Goal: Task Accomplishment & Management: Manage account settings

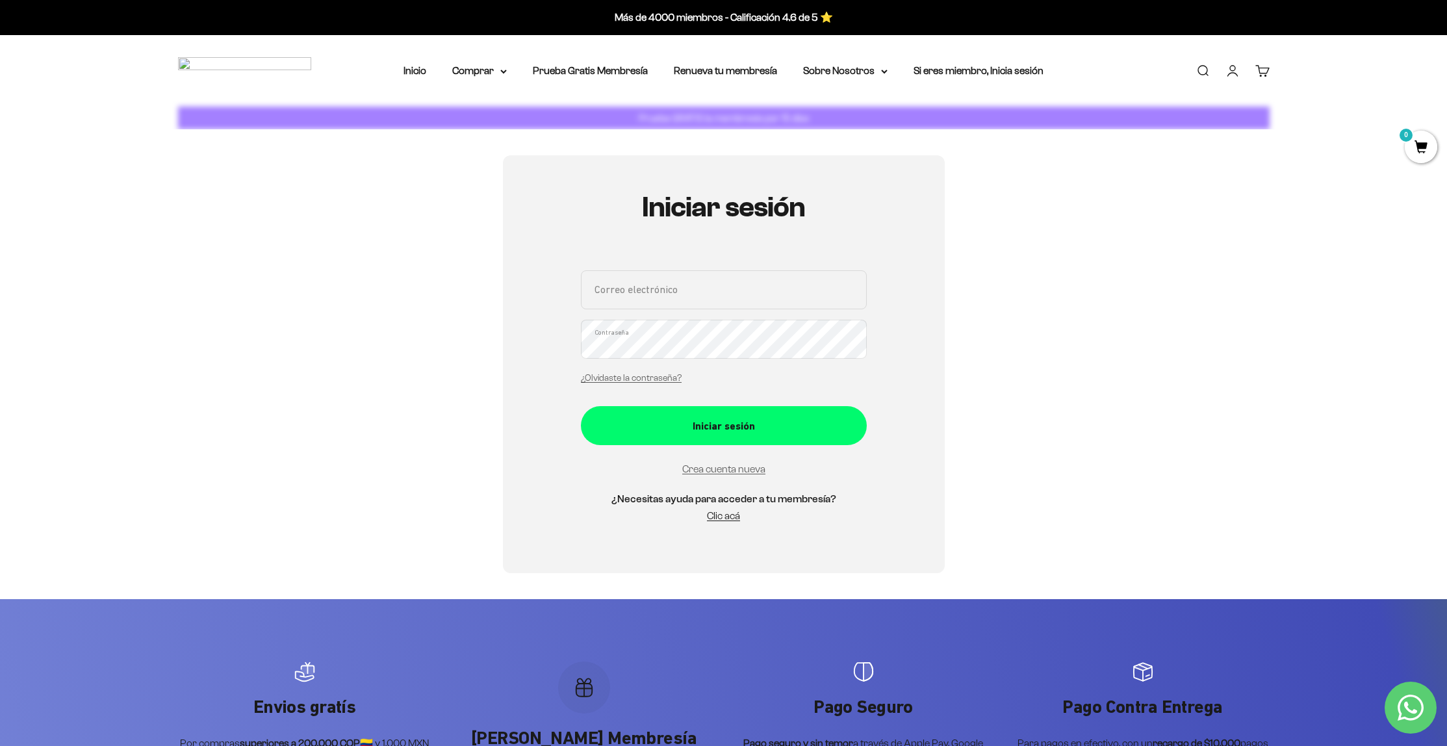
click at [684, 285] on input "Correo electrónico" at bounding box center [724, 289] width 286 height 39
click at [674, 291] on input "Correo electrónico" at bounding box center [724, 289] width 286 height 39
click at [674, 286] on input "felipemejia86" at bounding box center [724, 289] width 286 height 39
click at [734, 300] on input "felipemejia86" at bounding box center [724, 289] width 286 height 39
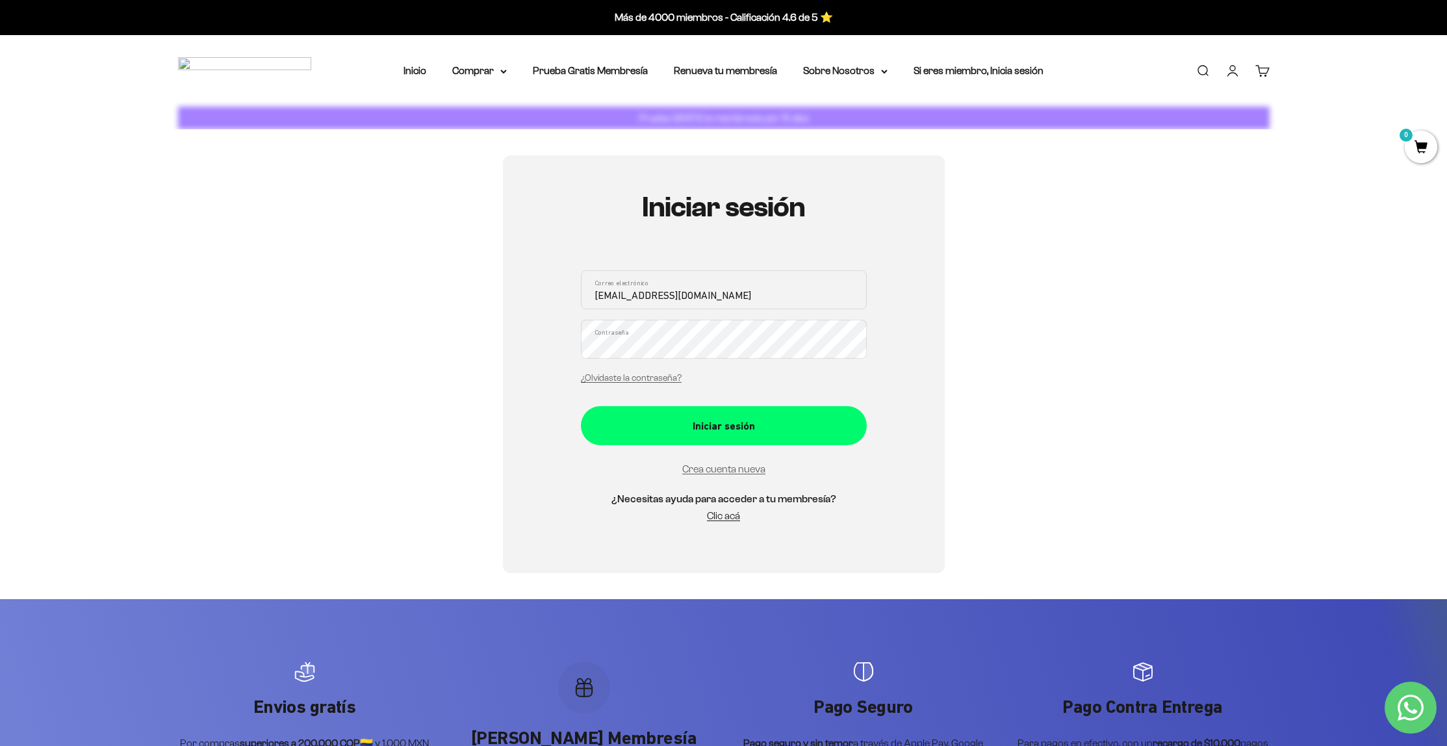
type input "[EMAIL_ADDRESS][DOMAIN_NAME]"
click at [822, 352] on div "[EMAIL_ADDRESS][DOMAIN_NAME] Correo electrónico Contraseña ¿Olvidaste la contra…" at bounding box center [724, 330] width 286 height 121
click at [581, 406] on button "Iniciar sesión" at bounding box center [724, 425] width 286 height 39
click at [489, 75] on summary "Comprar" at bounding box center [479, 70] width 55 height 17
click at [476, 81] on div "Abrir menú de navegación Abrir búsqueda Inicio Comprar Proteínas y aminoácidos …" at bounding box center [723, 71] width 1447 height 72
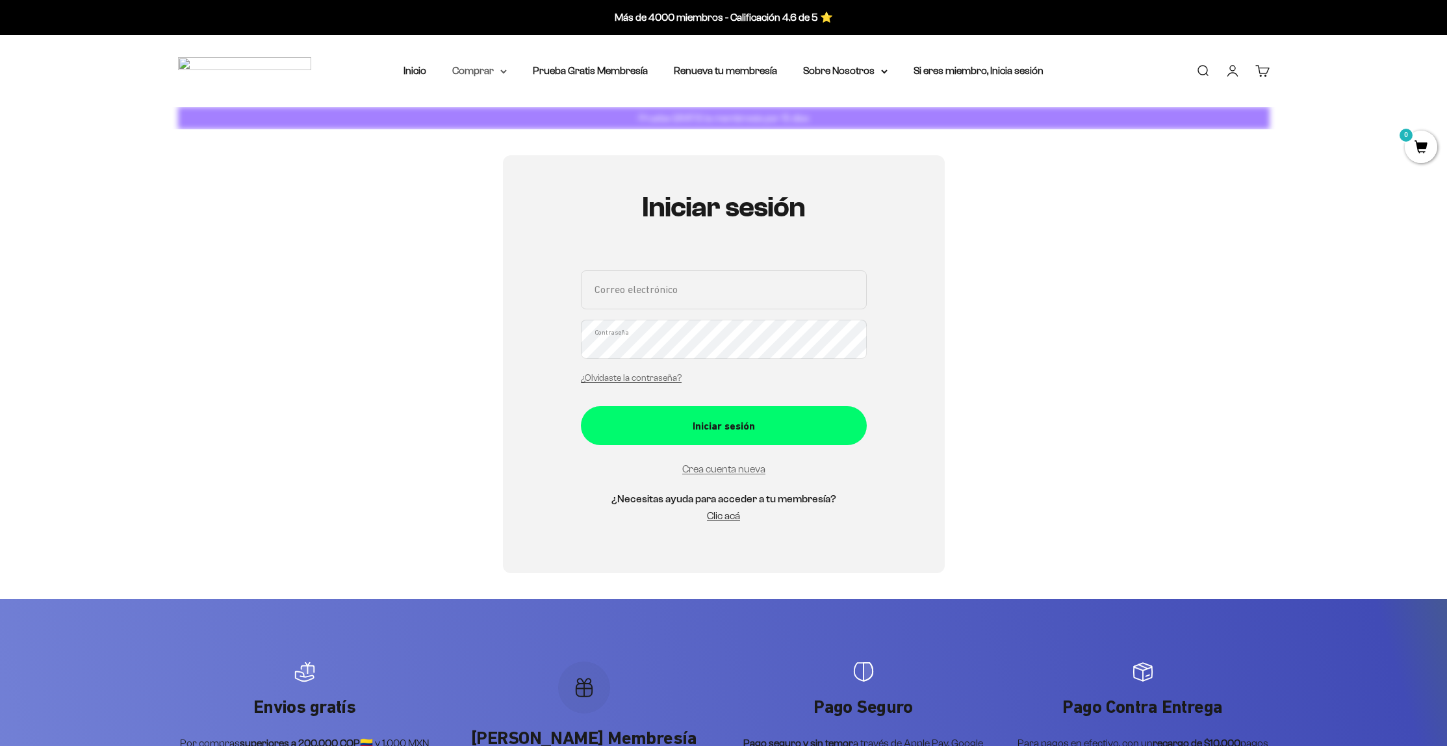
click at [489, 71] on summary "Comprar" at bounding box center [479, 70] width 55 height 17
click at [509, 71] on nav "Inicio Comprar Proteínas y aminoácidos Ver Todos Whey Iso Vegan Pancakes Barras…" at bounding box center [724, 70] width 640 height 17
click at [506, 71] on icon at bounding box center [503, 71] width 5 height 3
